Goal: Task Accomplishment & Management: Manage account settings

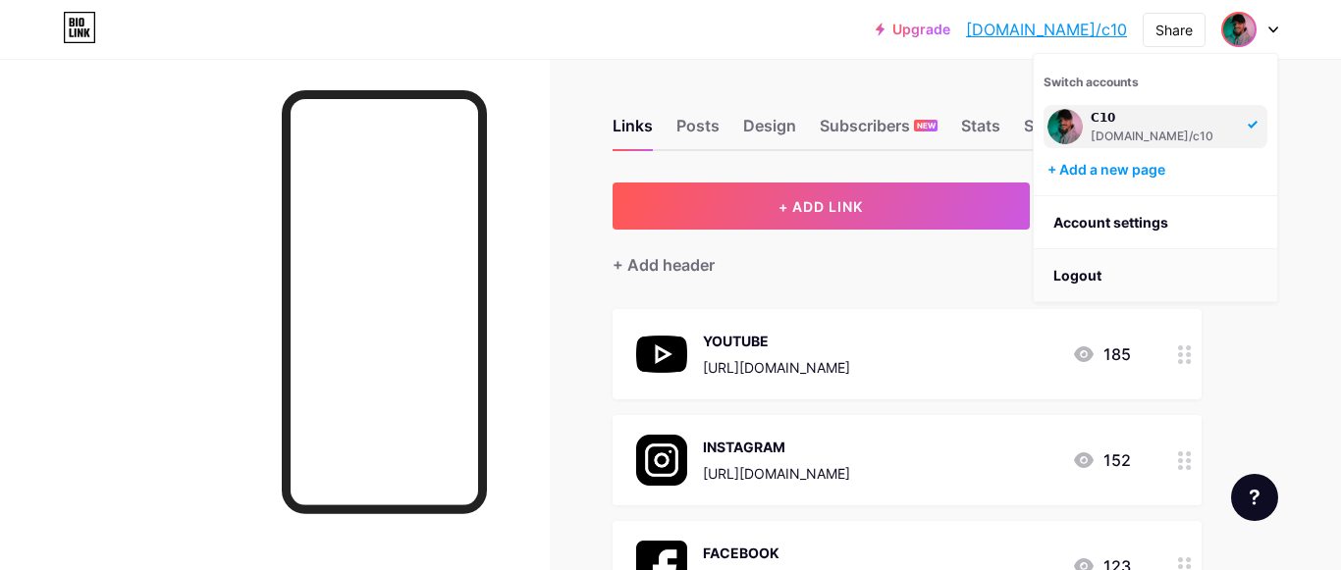
click at [1153, 270] on li "Logout" at bounding box center [1155, 275] width 243 height 53
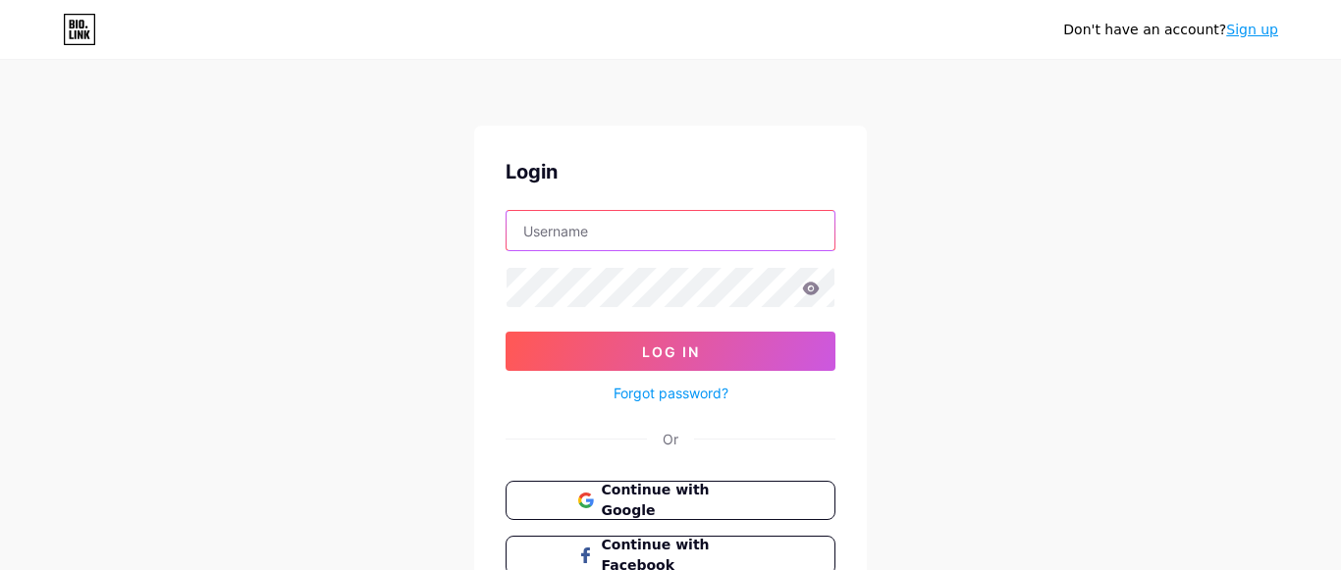
click at [600, 231] on input "text" at bounding box center [671, 230] width 328 height 39
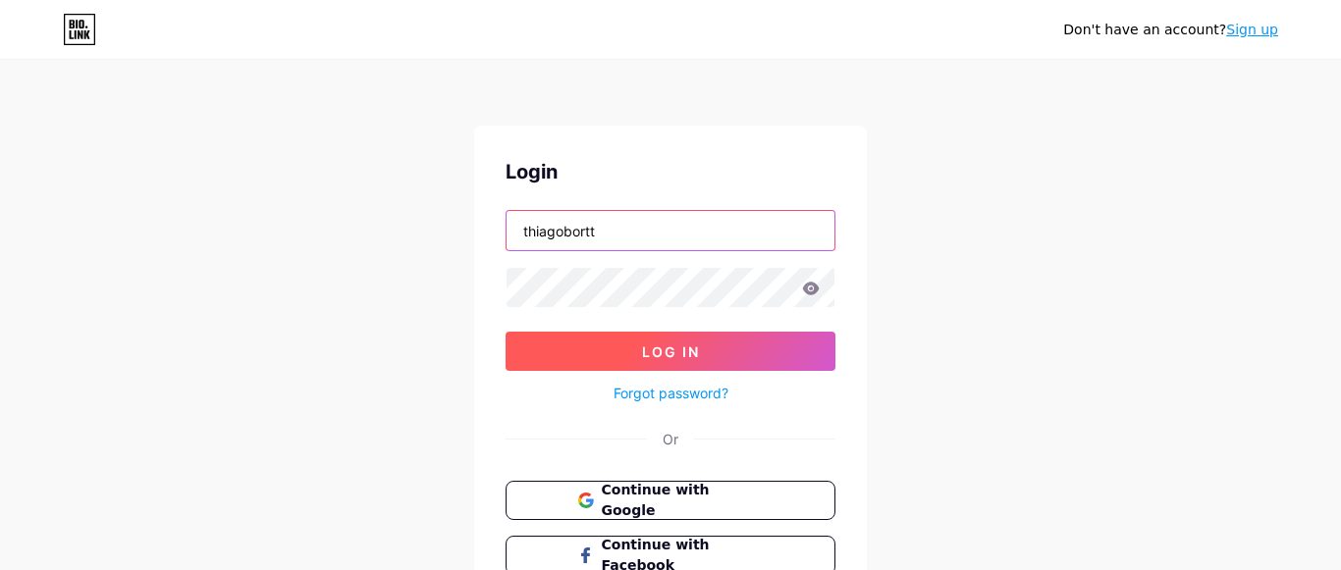
type input "thiagobortt"
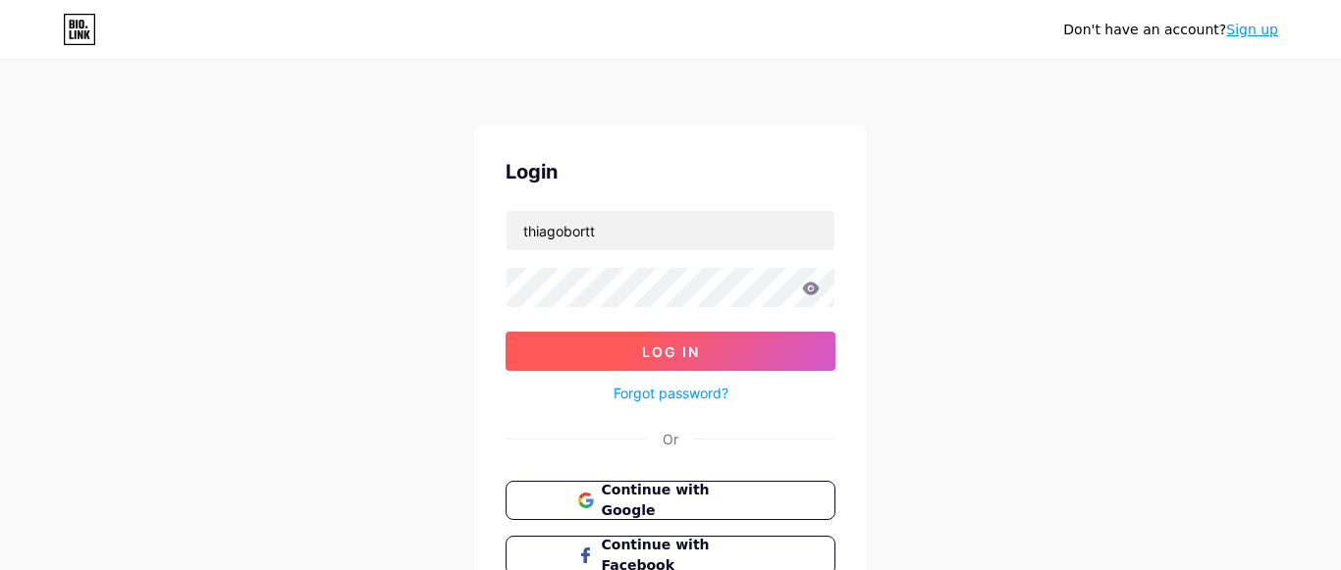
click at [692, 338] on button "Log In" at bounding box center [671, 351] width 330 height 39
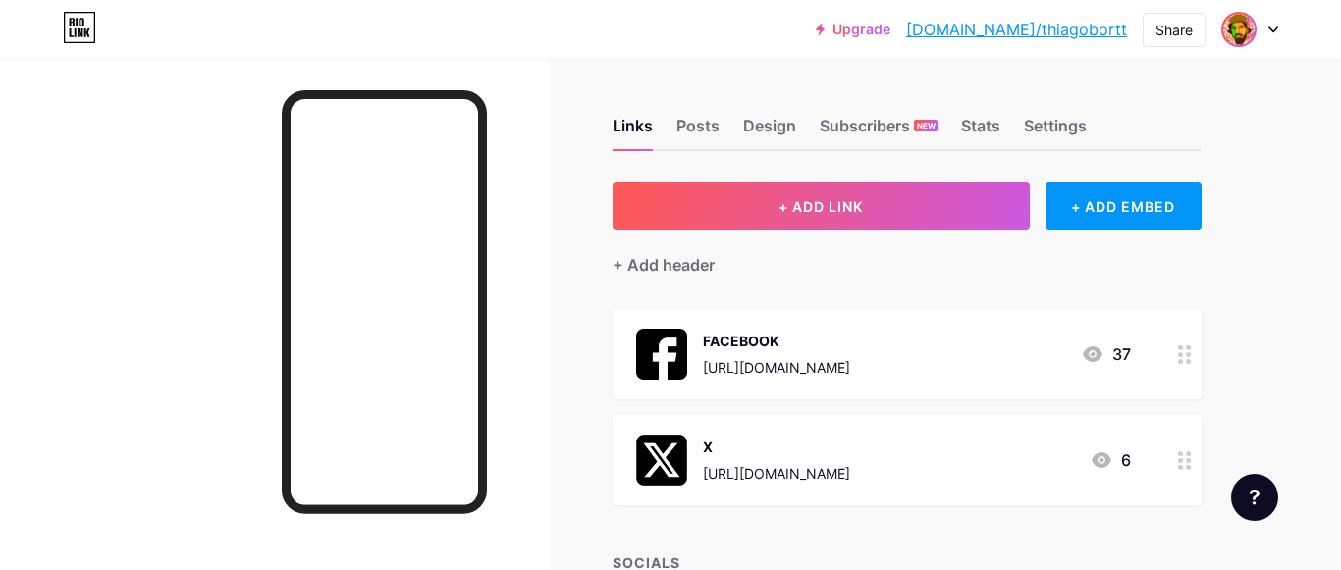
click at [1252, 26] on img at bounding box center [1238, 29] width 31 height 31
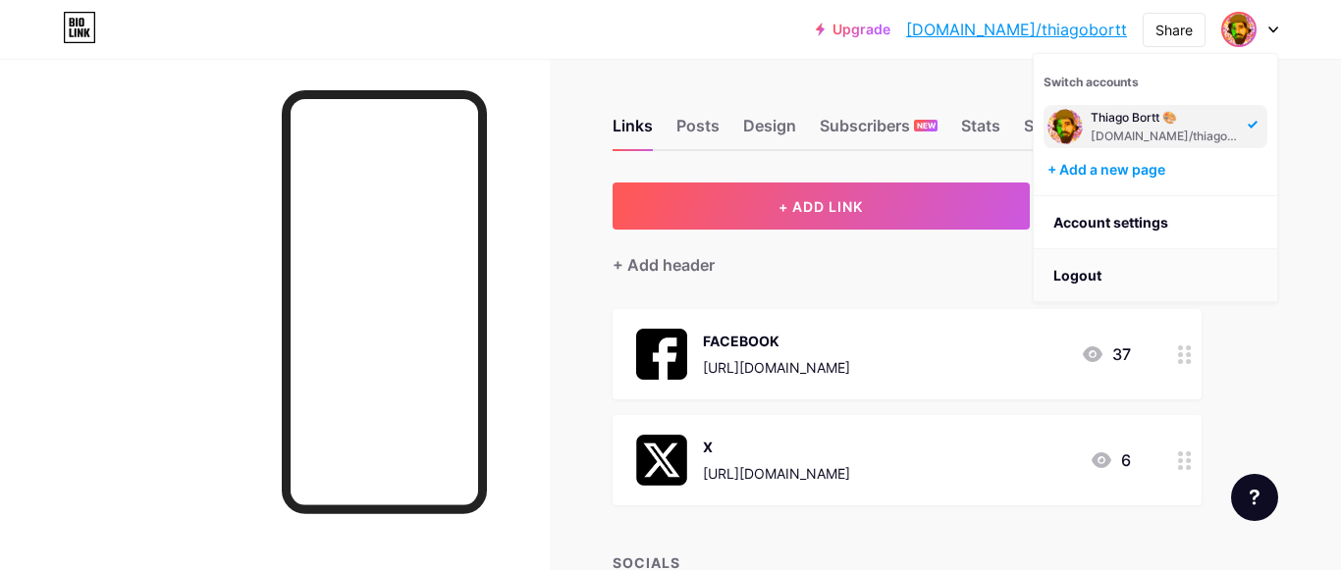
click at [1174, 266] on li "Logout" at bounding box center [1155, 275] width 243 height 53
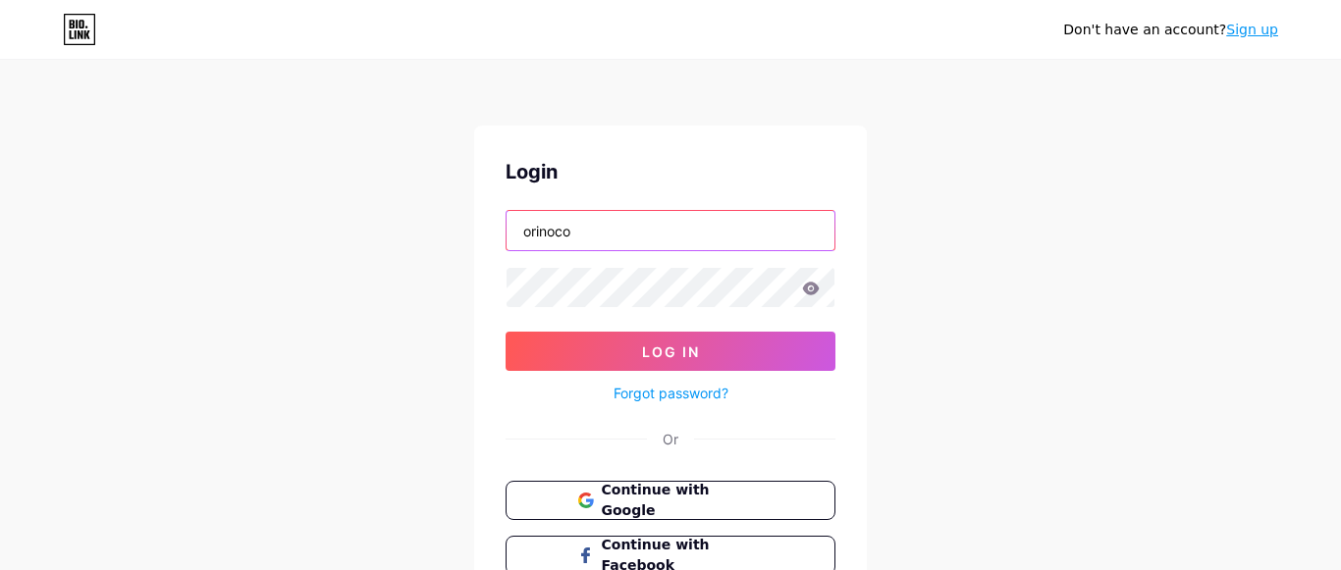
click at [666, 250] on input "orinoco" at bounding box center [671, 230] width 328 height 39
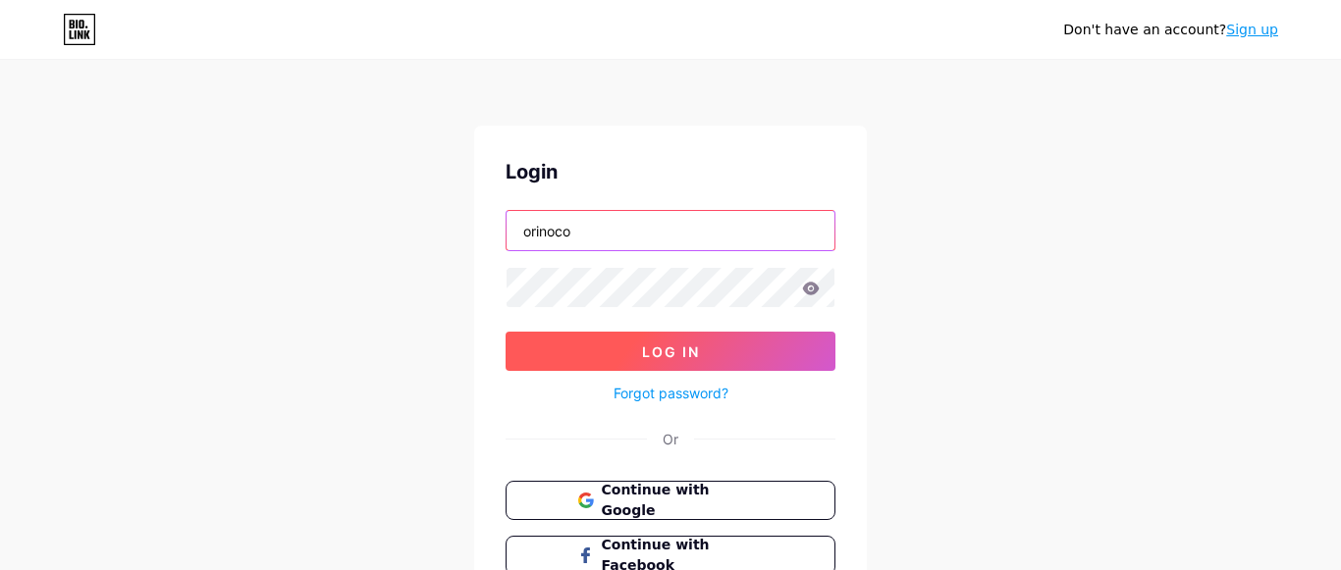
type input "orinoco"
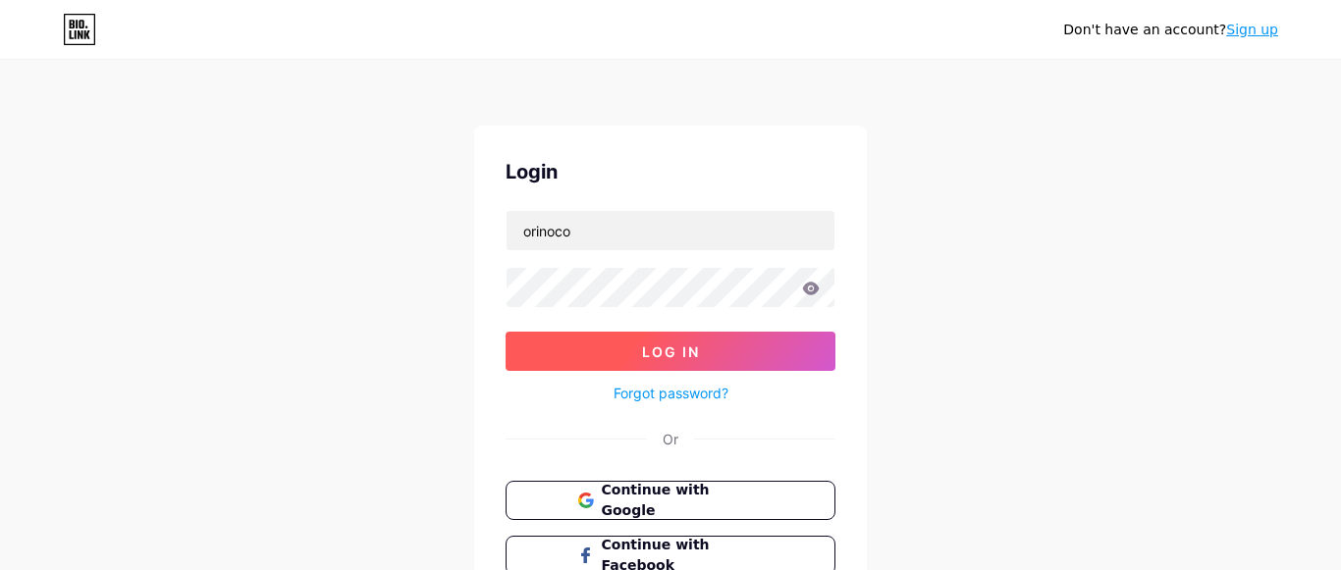
click at [667, 339] on button "Log In" at bounding box center [671, 351] width 330 height 39
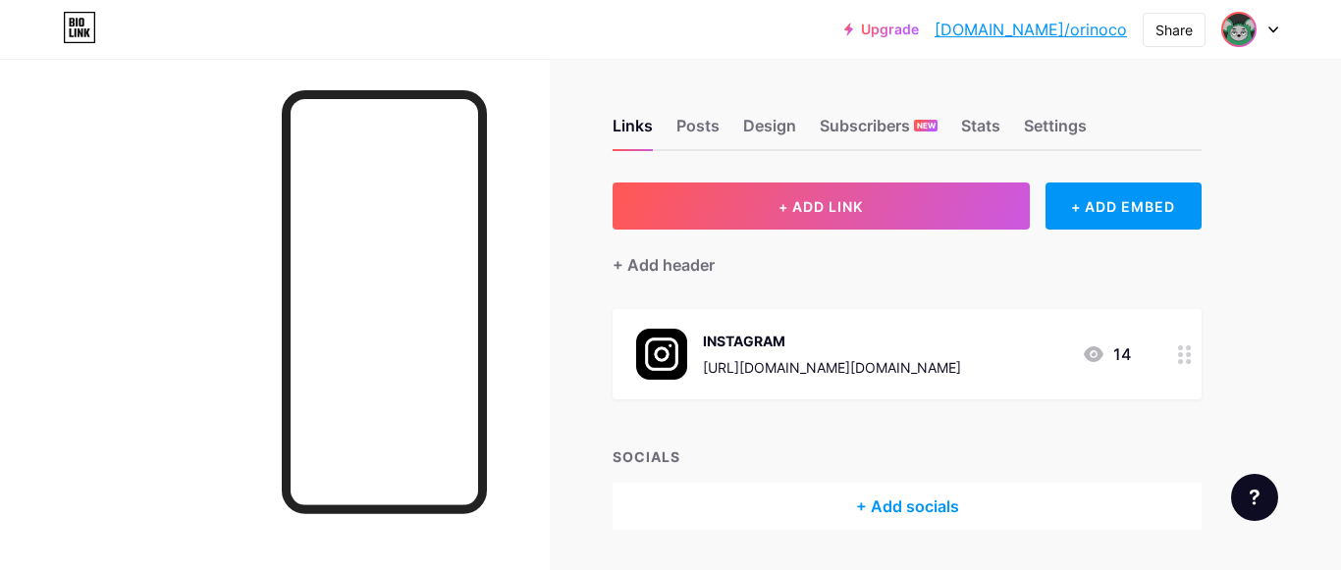
click at [1237, 32] on img at bounding box center [1238, 29] width 31 height 31
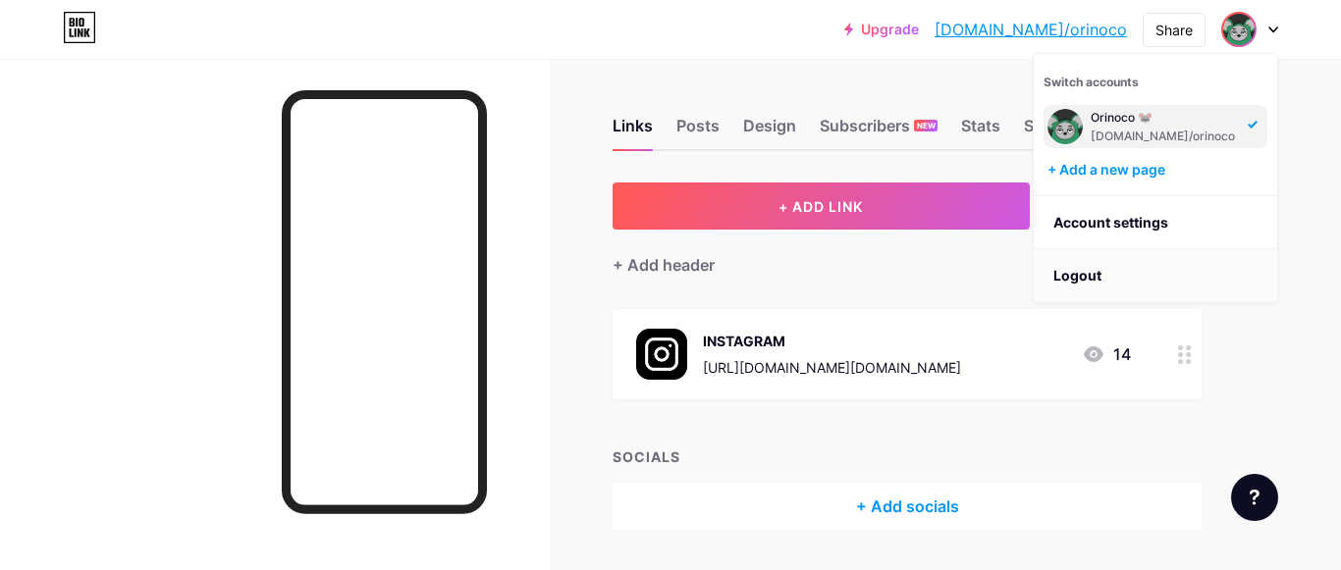
click at [1107, 274] on li "Logout" at bounding box center [1155, 275] width 243 height 53
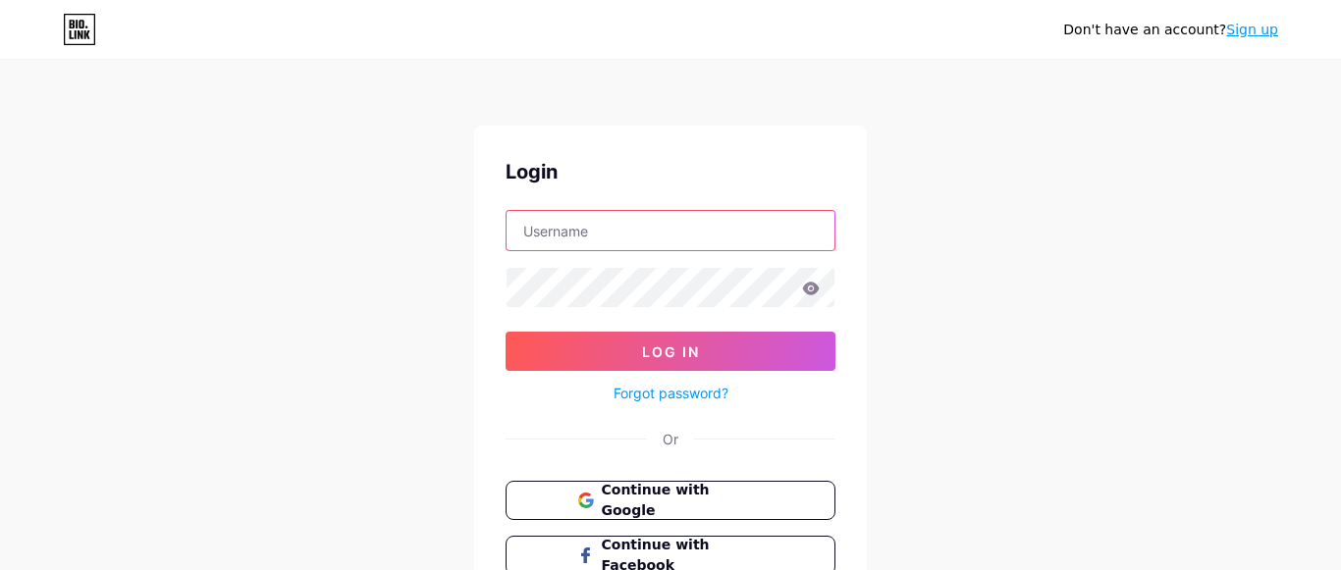
click at [757, 221] on input "text" at bounding box center [671, 230] width 328 height 39
type input "pyramidalien"
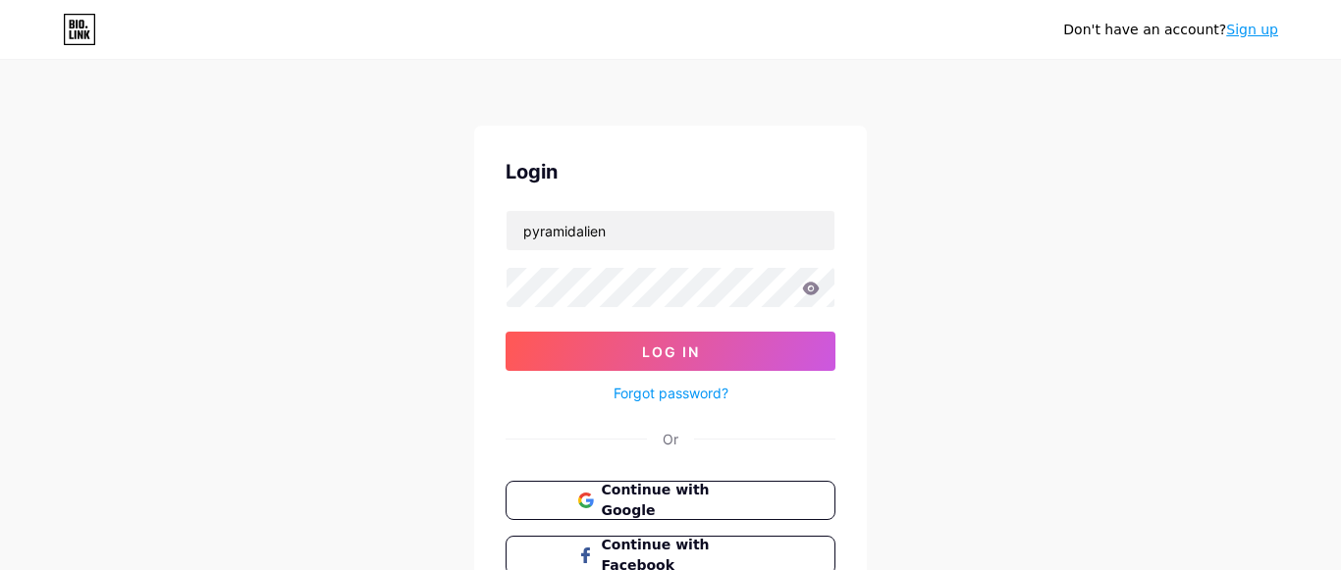
click at [676, 323] on form "pyramidalien Log In Forgot password?" at bounding box center [671, 307] width 330 height 195
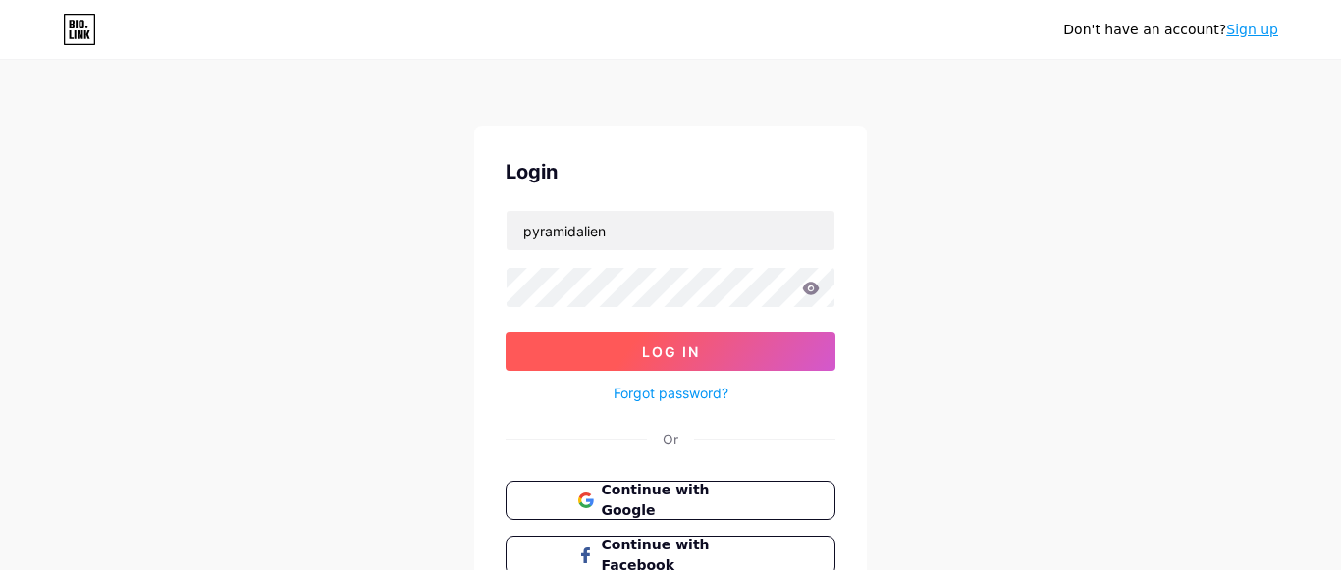
click at [667, 346] on span "Log In" at bounding box center [671, 352] width 58 height 17
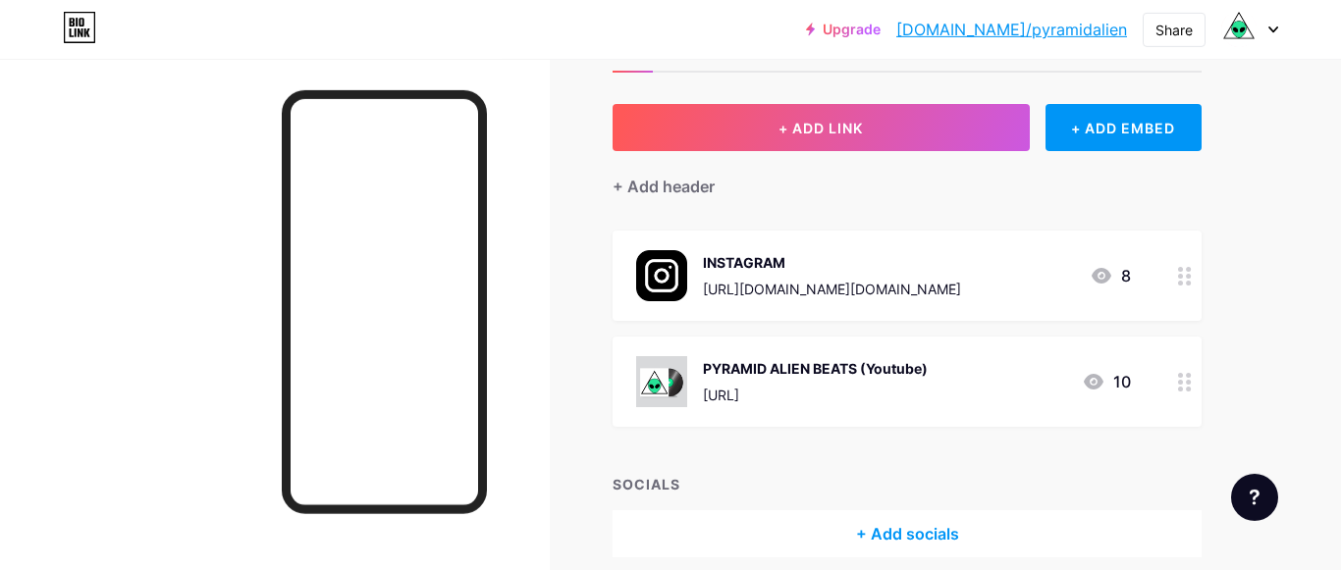
scroll to position [163, 0]
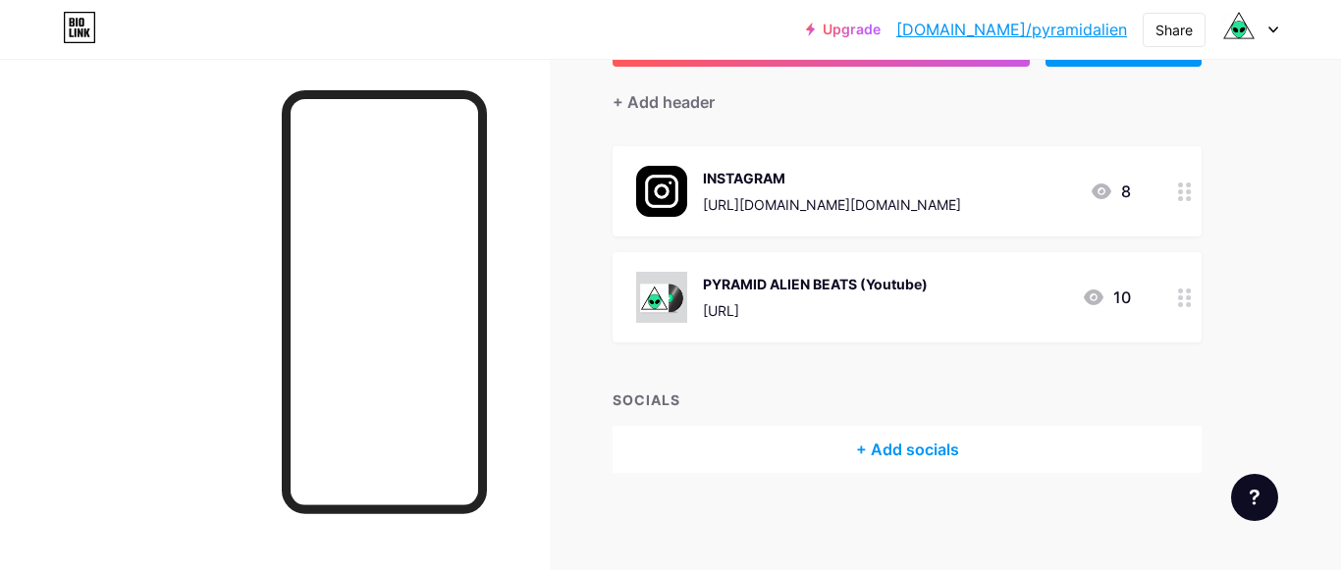
click at [838, 184] on div "INSTAGRAM" at bounding box center [832, 178] width 258 height 21
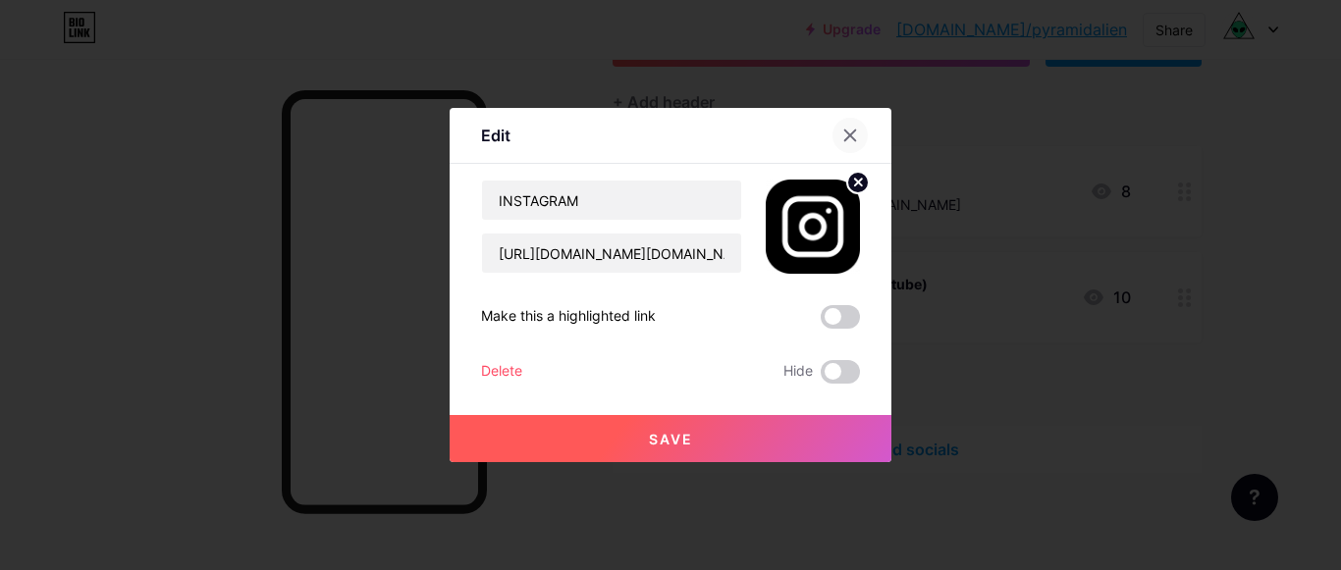
click at [844, 137] on icon at bounding box center [850, 136] width 16 height 16
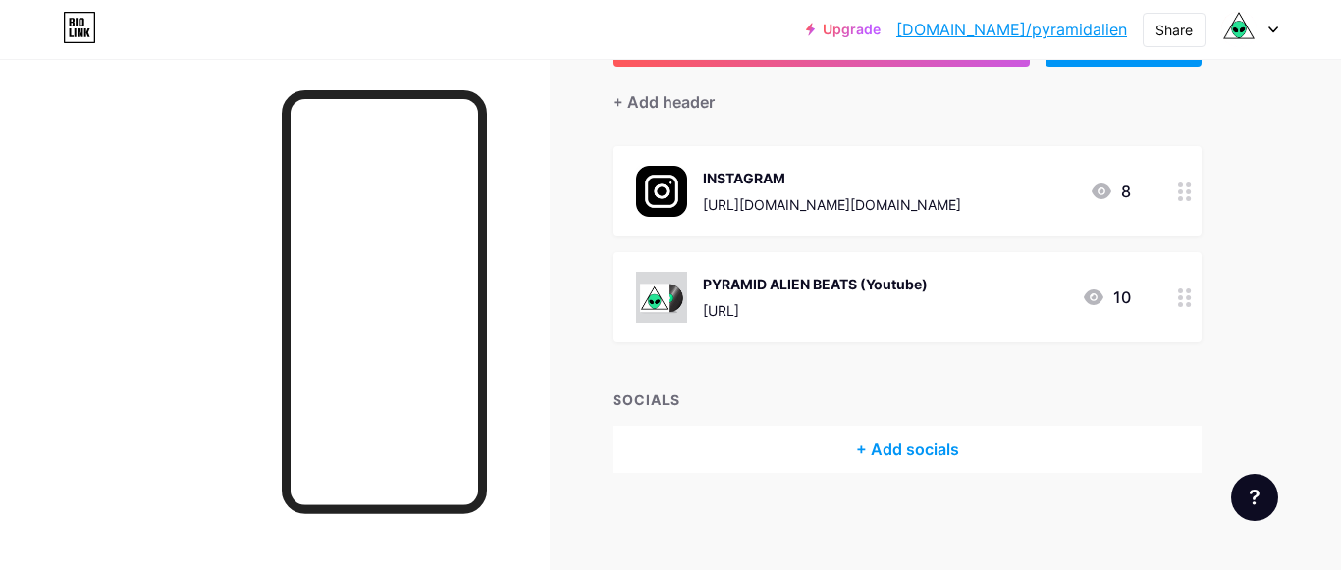
scroll to position [0, 0]
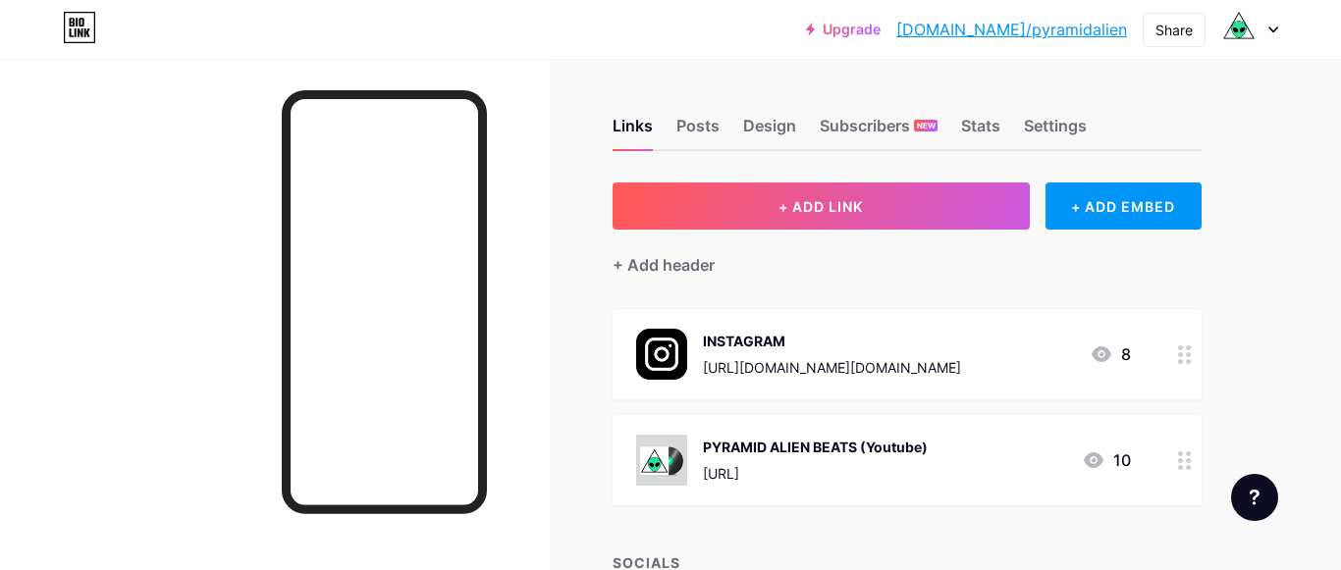
click at [1047, 33] on link "[DOMAIN_NAME]/pyramidalien" at bounding box center [1011, 30] width 231 height 24
click at [1242, 36] on img at bounding box center [1238, 29] width 31 height 31
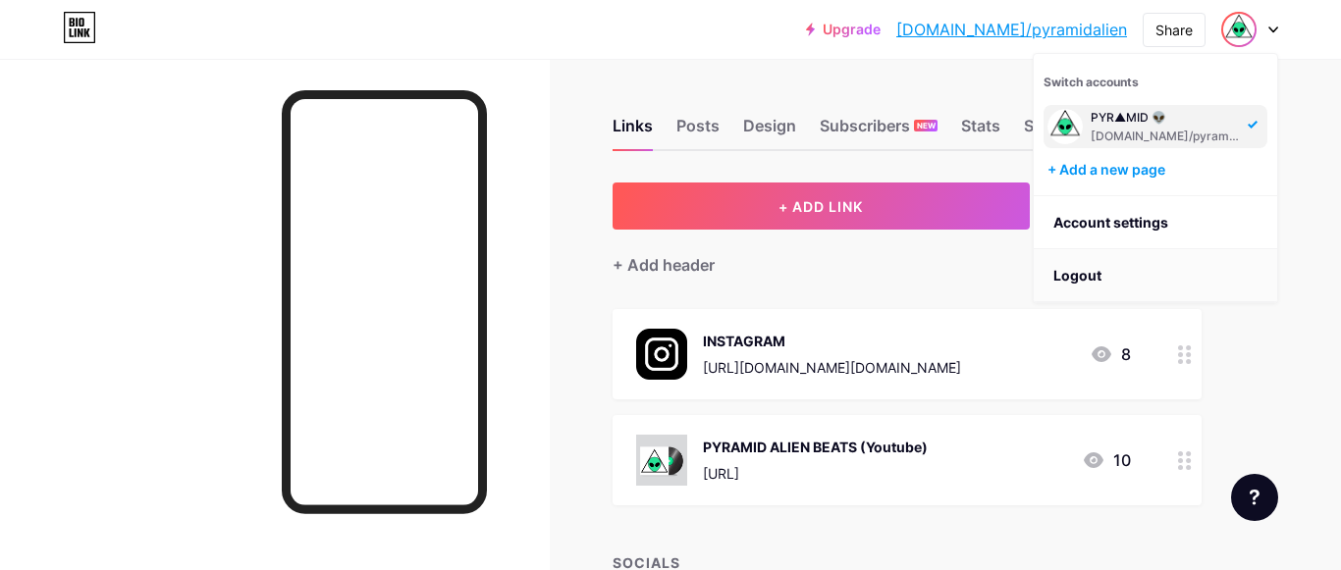
click at [1105, 262] on li "Logout" at bounding box center [1155, 275] width 243 height 53
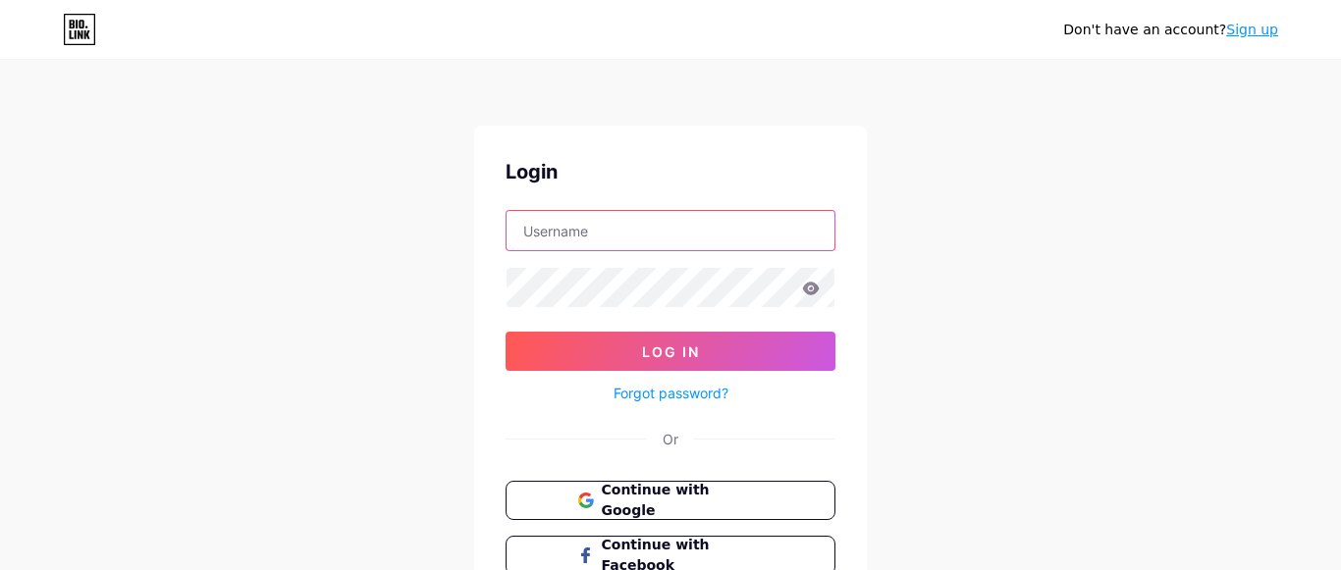
click at [686, 237] on input "text" at bounding box center [671, 230] width 328 height 39
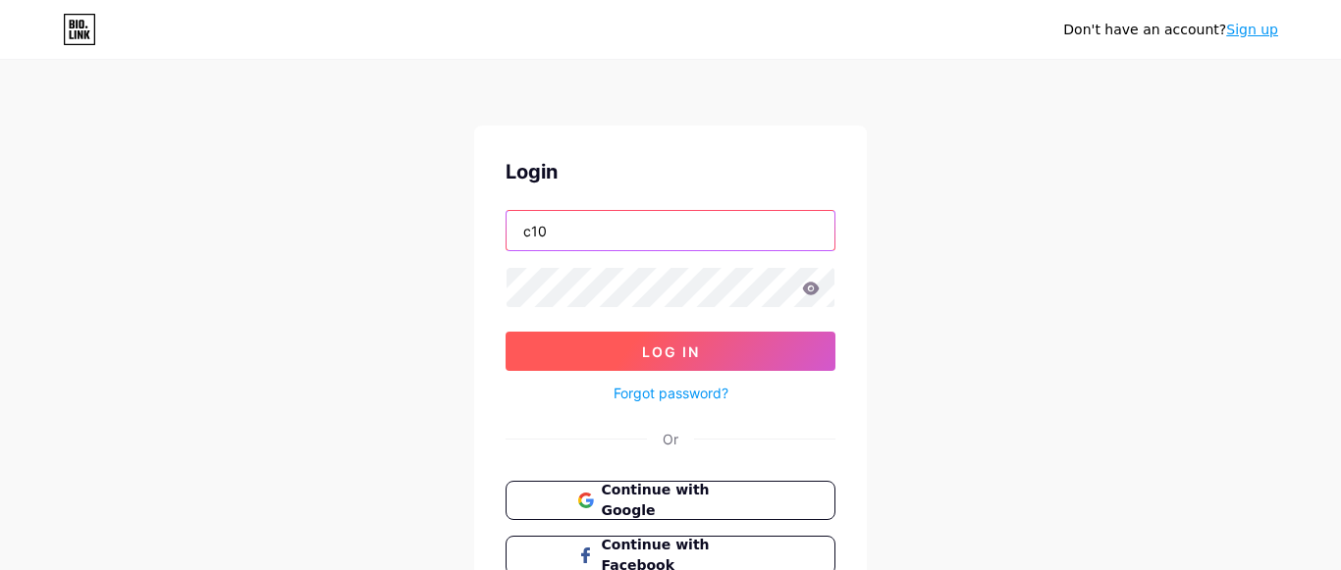
type input "c10"
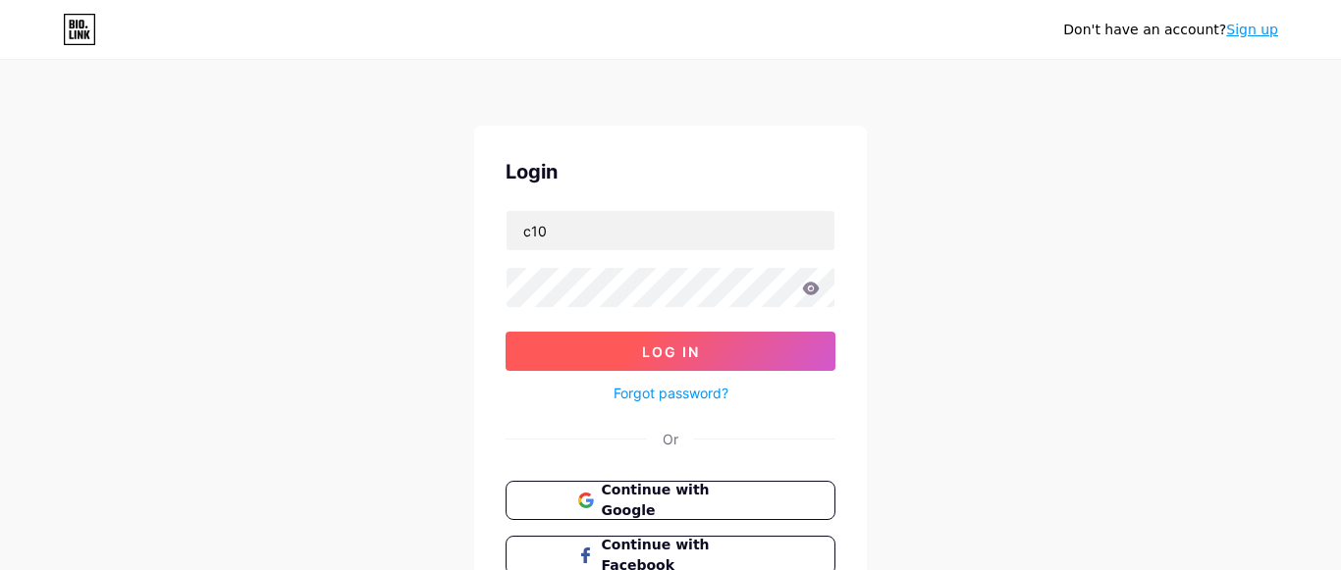
click at [651, 356] on span "Log In" at bounding box center [671, 352] width 58 height 17
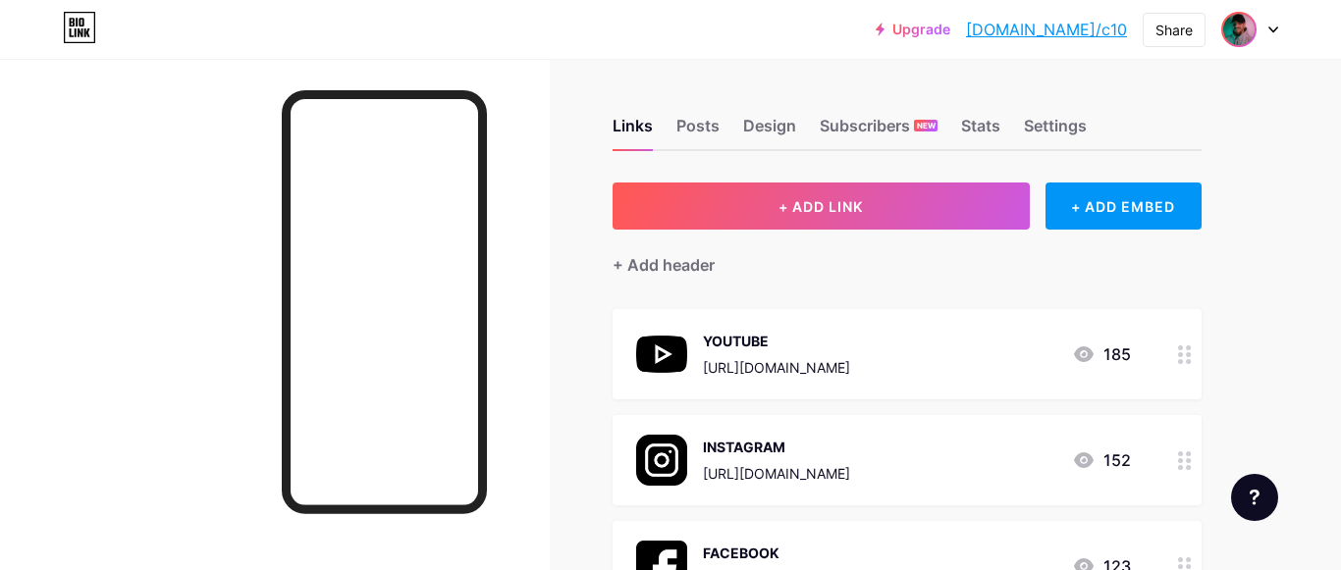
click at [1248, 37] on img at bounding box center [1238, 29] width 31 height 31
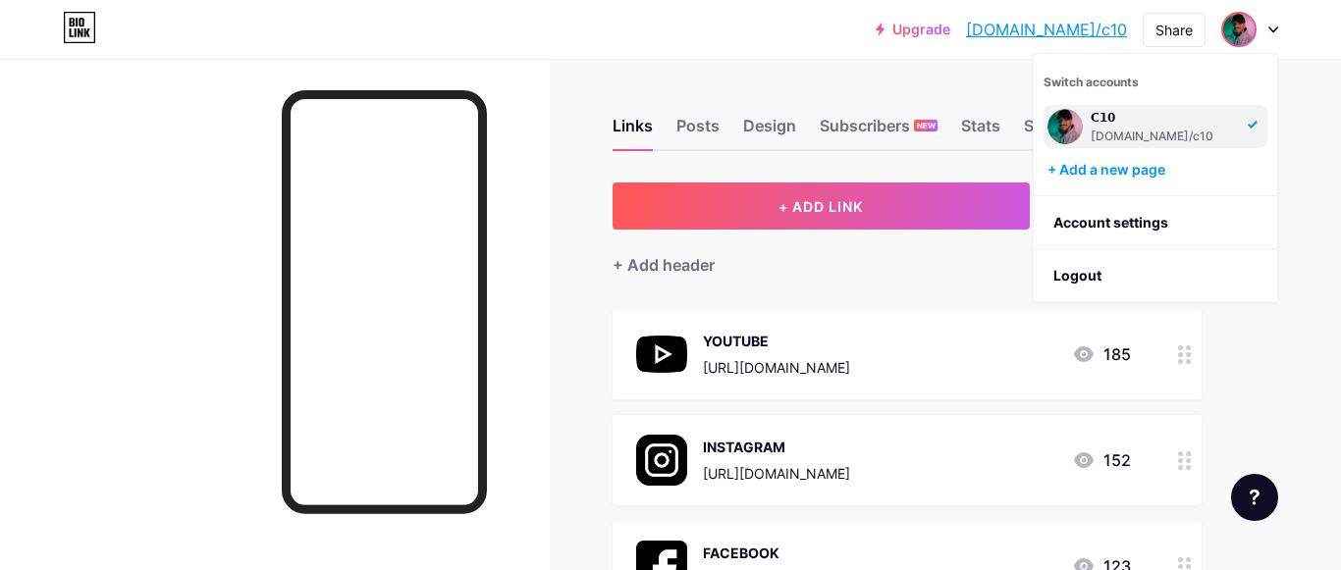
click at [898, 272] on div "+ Add header" at bounding box center [907, 254] width 589 height 48
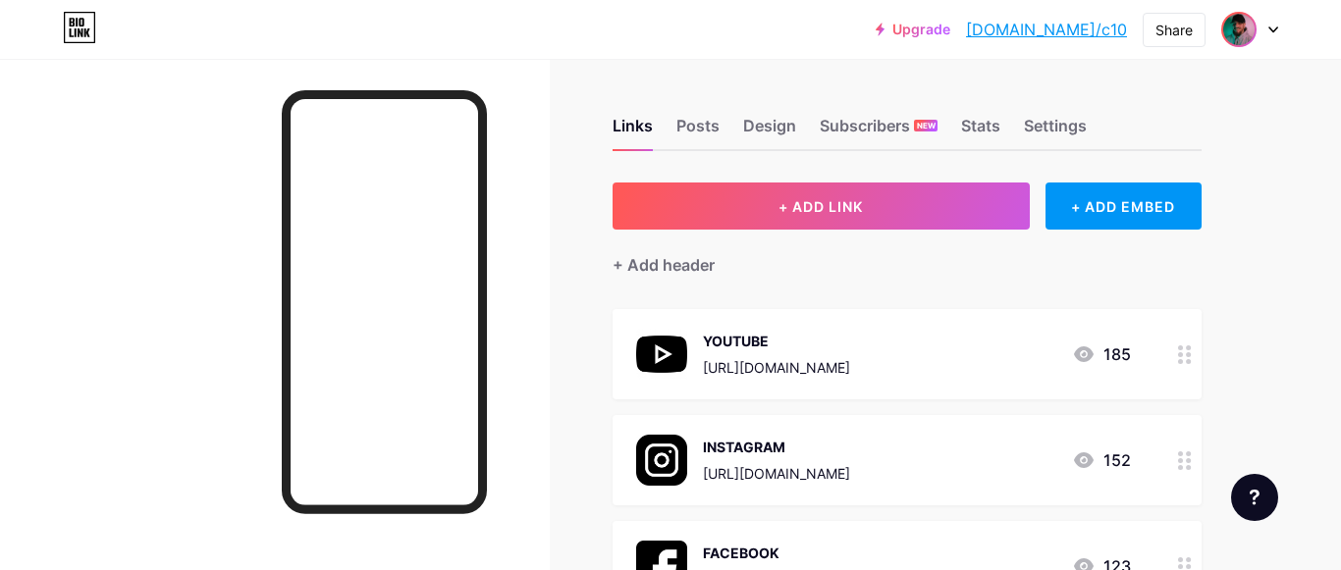
click at [1240, 27] on img at bounding box center [1238, 29] width 31 height 31
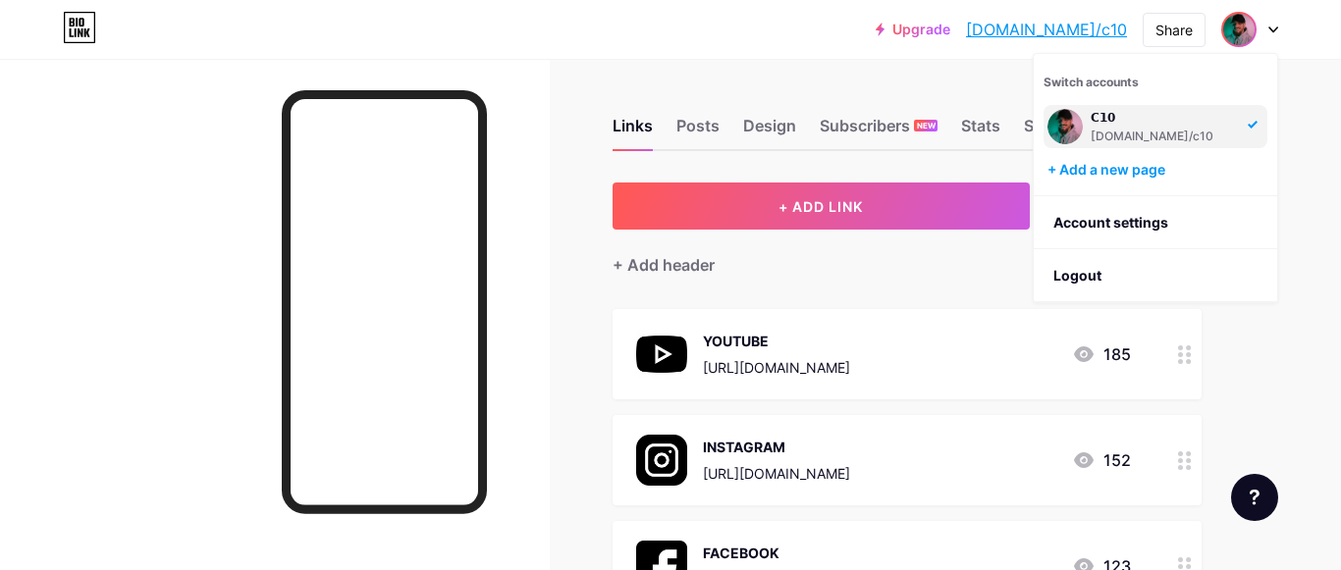
click at [892, 53] on div "Upgrade [DOMAIN_NAME]/c10 [DOMAIN_NAME]/c10 Share Switch accounts 𝗖𝟭𝟬 [DOMAIN_N…" at bounding box center [670, 29] width 1341 height 59
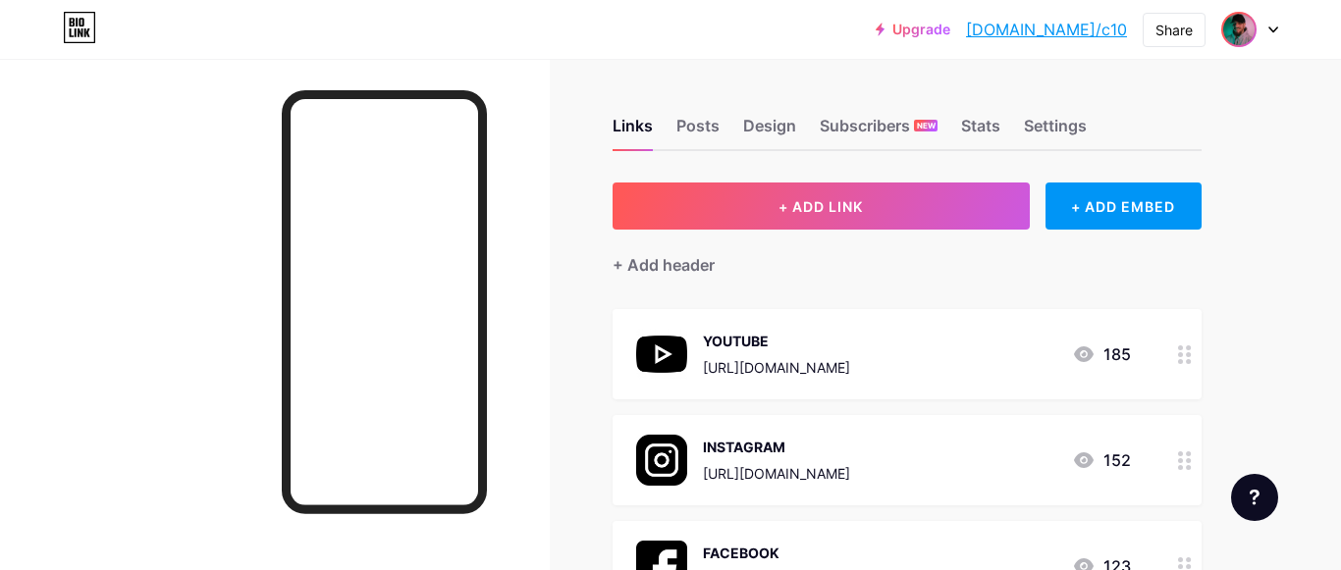
click at [1239, 34] on img at bounding box center [1238, 29] width 31 height 31
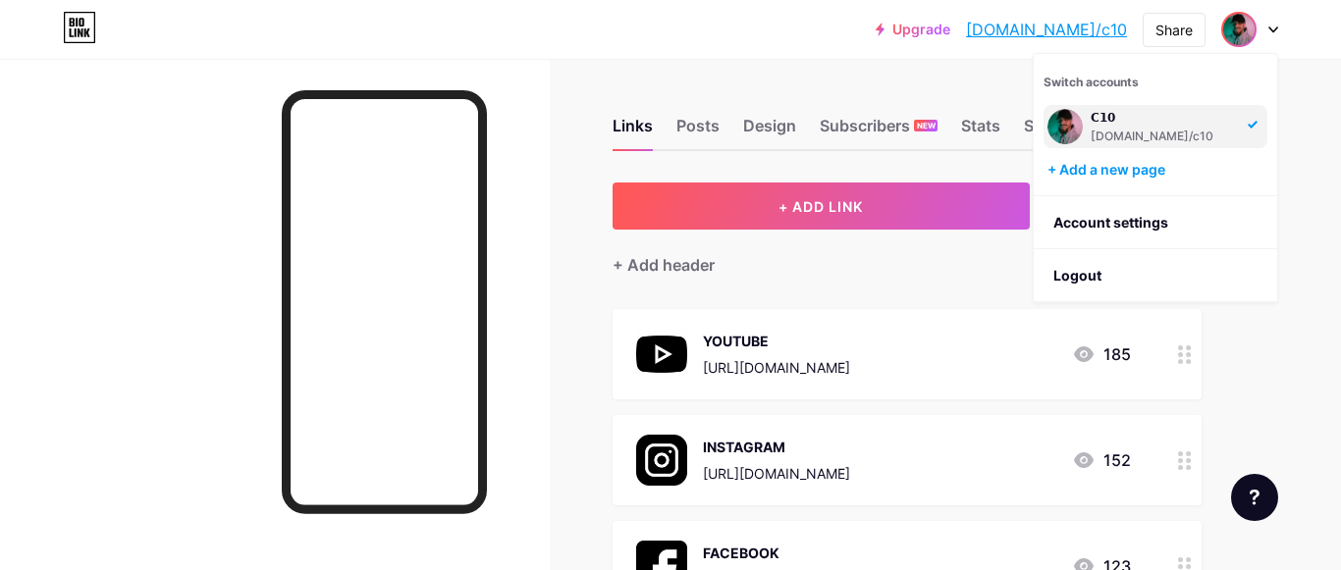
click at [1239, 34] on img at bounding box center [1238, 29] width 31 height 31
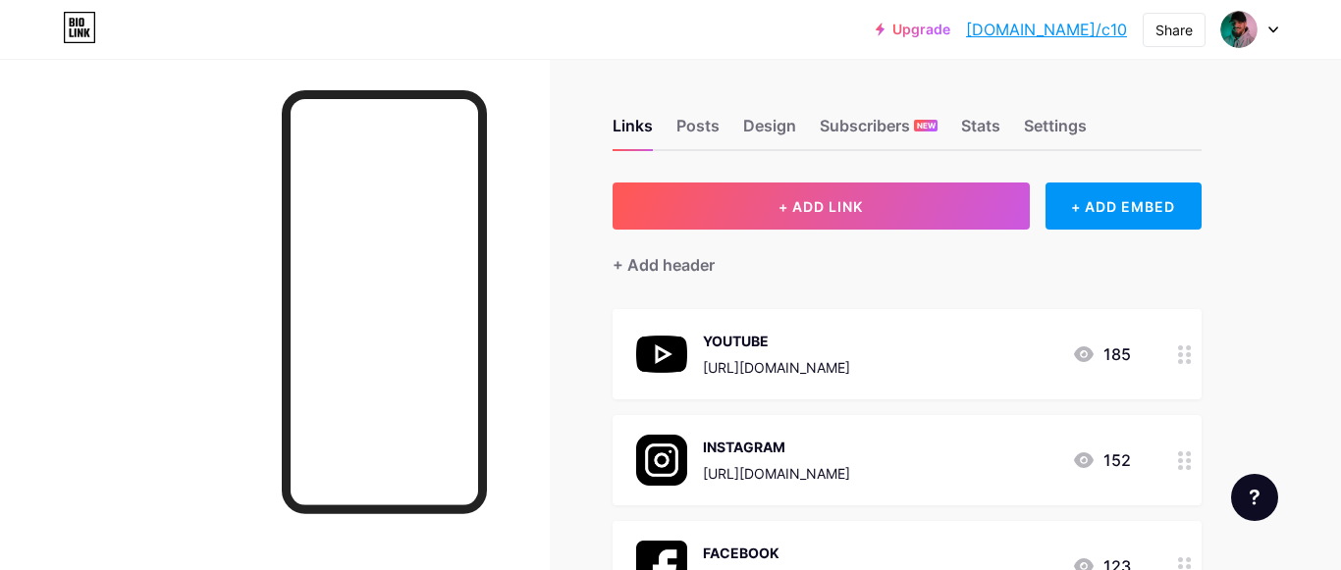
click at [1062, 33] on link "[DOMAIN_NAME]/c10" at bounding box center [1046, 30] width 161 height 24
